Goal: Book appointment/travel/reservation

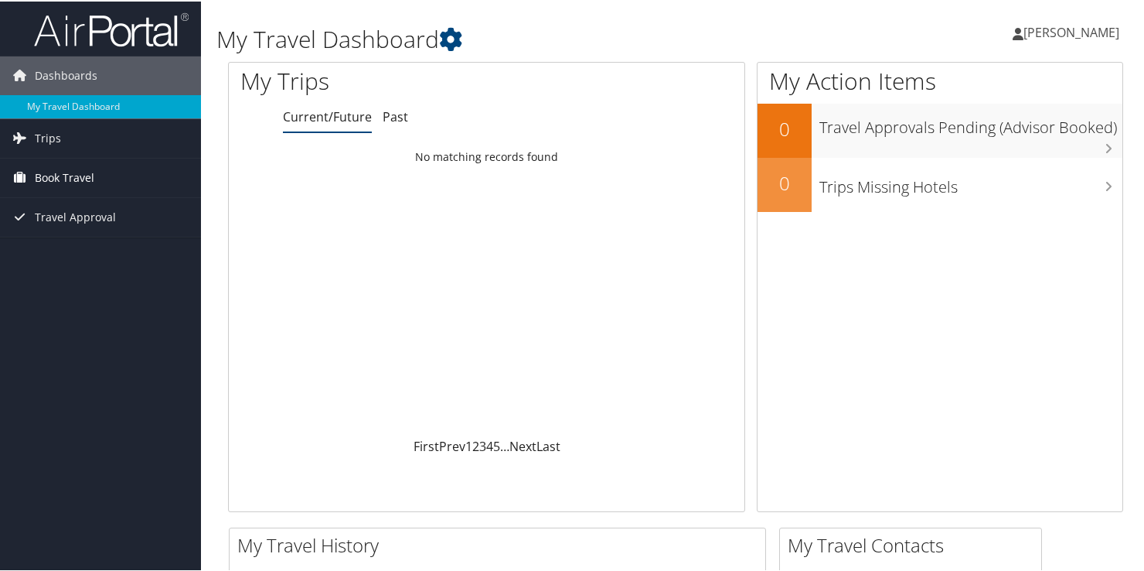
click at [51, 178] on span "Book Travel" at bounding box center [65, 176] width 60 height 39
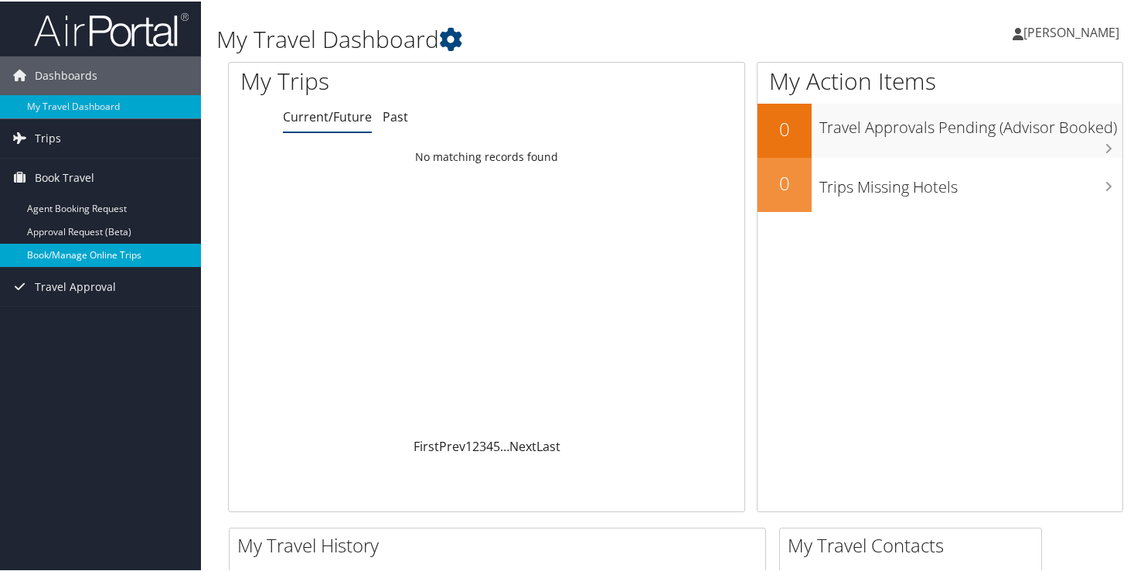
click at [68, 247] on link "Book/Manage Online Trips" at bounding box center [100, 253] width 201 height 23
